Goal: Task Accomplishment & Management: Use online tool/utility

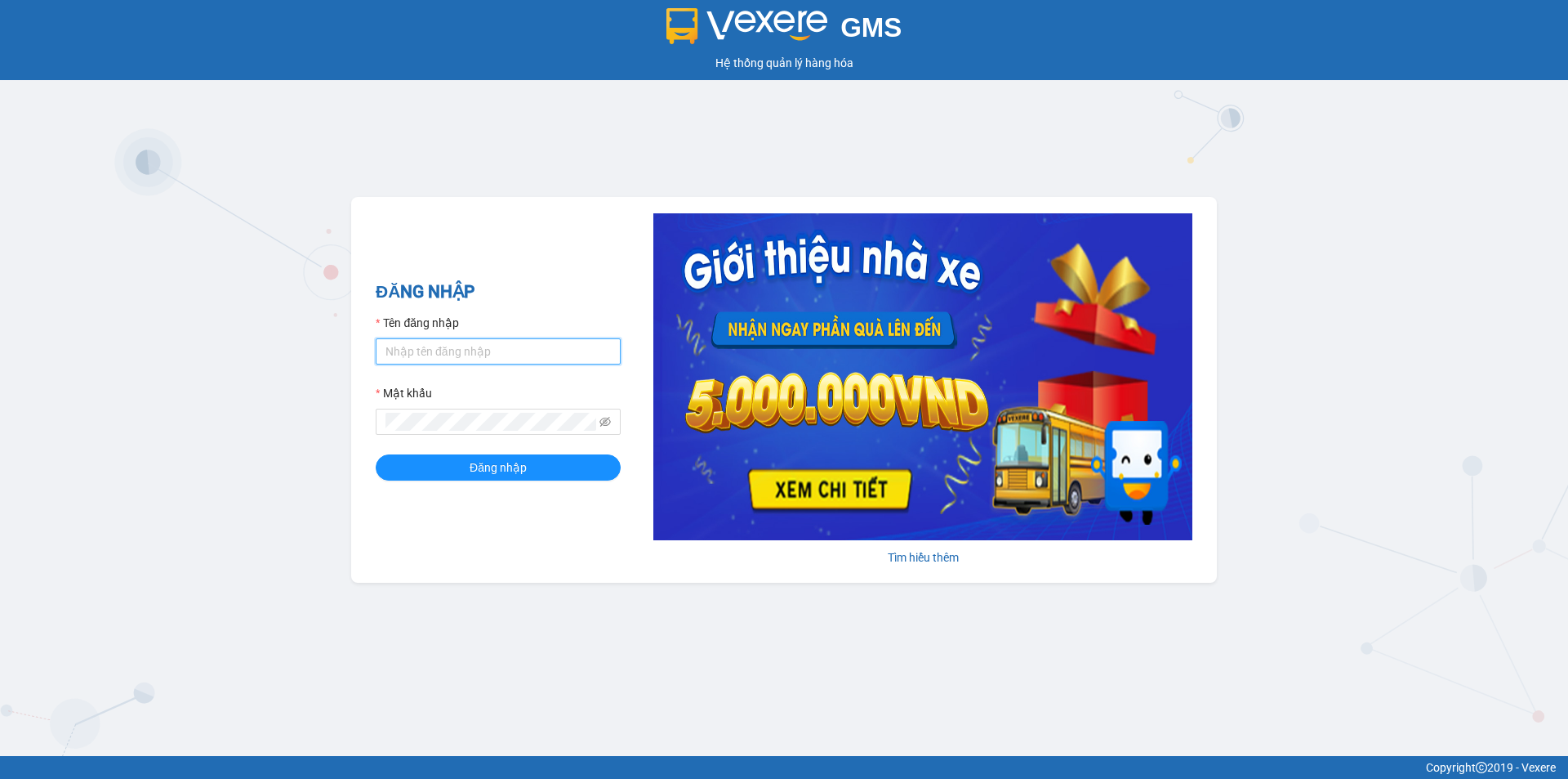
click at [524, 342] on input "Tên đăng nhập" at bounding box center [498, 352] width 245 height 27
type input "huonggiang.tankimchi"
click at [376, 454] on button "Đăng nhập" at bounding box center [498, 468] width 245 height 27
